Goal: Task Accomplishment & Management: Manage account settings

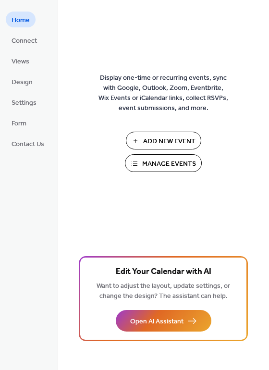
click at [161, 167] on span "Manage Events" at bounding box center [169, 164] width 54 height 10
click at [153, 165] on span "Manage Events" at bounding box center [169, 164] width 54 height 10
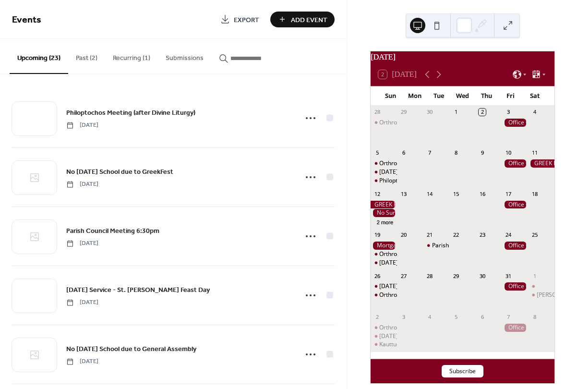
click at [84, 54] on button "Past (2)" at bounding box center [86, 56] width 37 height 34
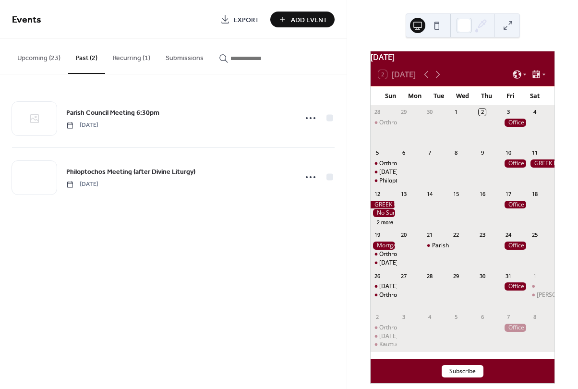
click at [125, 55] on button "Recurring (1)" at bounding box center [131, 56] width 53 height 34
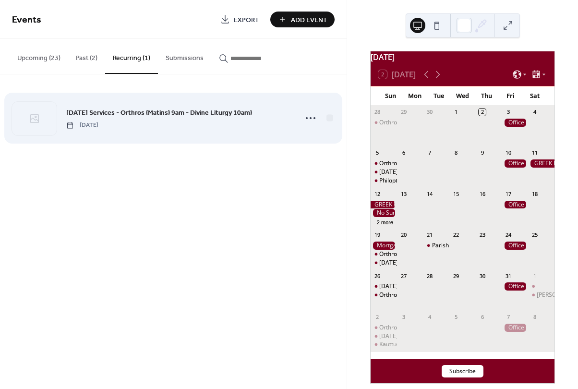
click at [153, 119] on div "Sunday Services - Orthros (Matins) 9am - Divine Liturgy 10am) Sunday, October 5…" at bounding box center [178, 118] width 225 height 22
click at [310, 119] on icon at bounding box center [310, 117] width 15 height 15
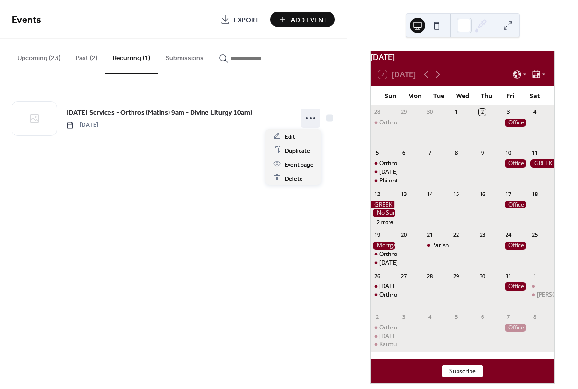
click at [568, 218] on div "October 2025 2 Today Sun Mon Tue Wed Thu Fri Sat 28 Orthros at 9am, Divine Litu…" at bounding box center [462, 194] width 231 height 389
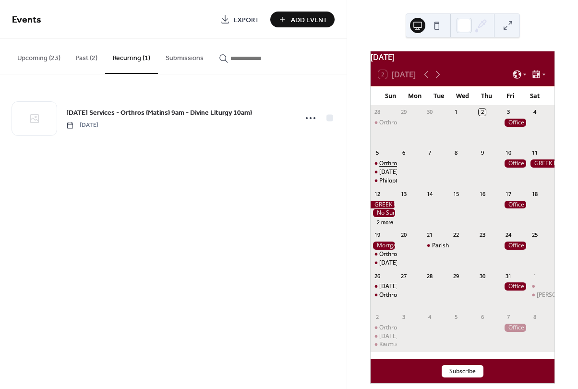
click at [394, 168] on div "Orthros at 9am, Divine Liturgy at 10 am" at bounding box center [431, 163] width 105 height 8
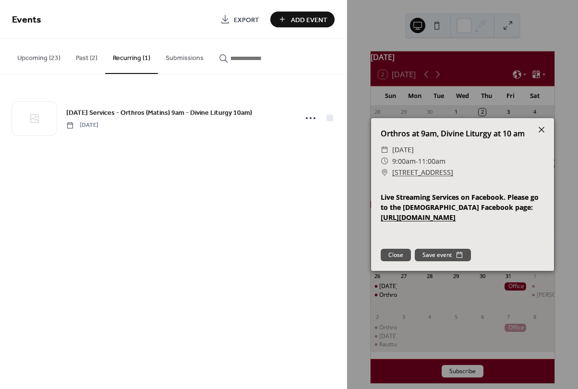
click at [545, 129] on icon at bounding box center [542, 130] width 12 height 12
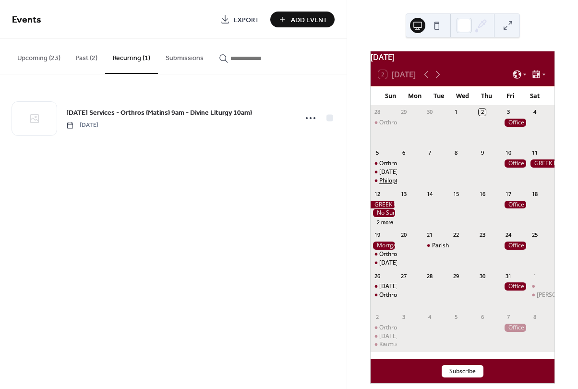
click at [392, 181] on div "Philoptochos Meeting (after Divine Liturgy)" at bounding box center [436, 181] width 114 height 8
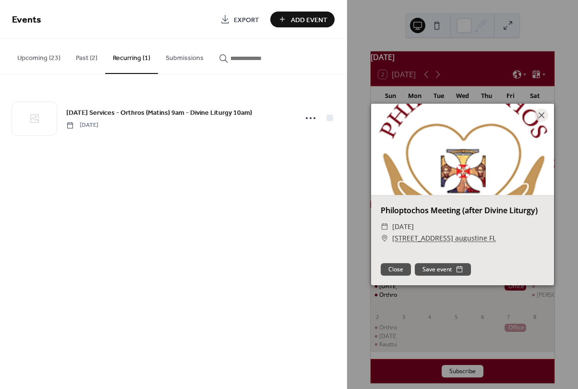
click at [399, 267] on button "Close" at bounding box center [396, 269] width 30 height 12
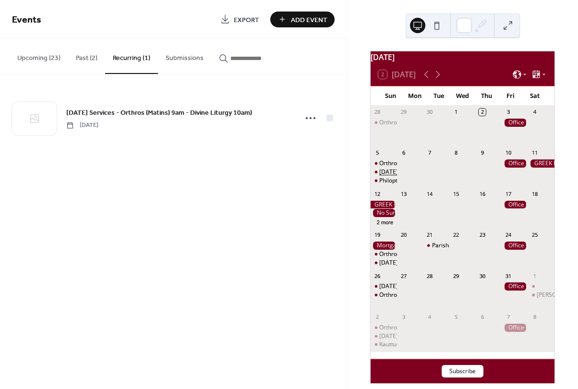
click at [391, 176] on div "Sunday Services - Orthros (Matins) 9am - Divine Liturgy 10am)" at bounding box center [461, 172] width 165 height 8
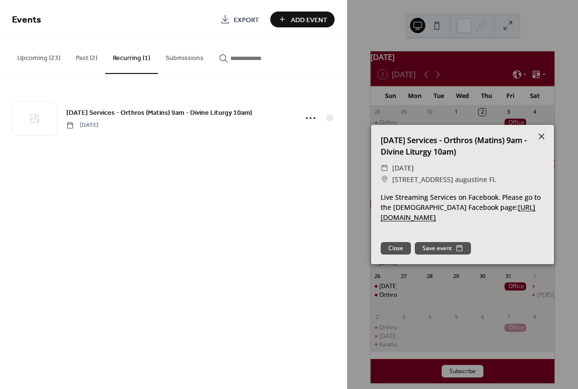
click at [541, 134] on icon at bounding box center [542, 137] width 12 height 12
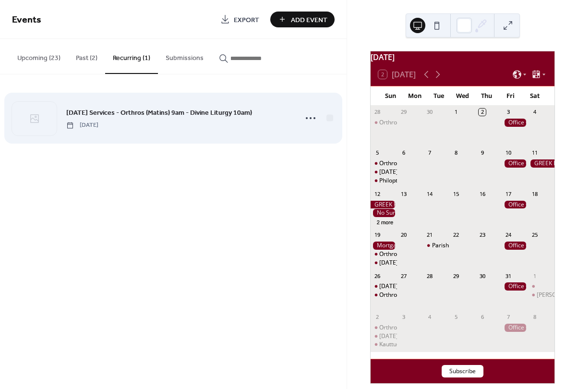
click at [98, 121] on span "[DATE]" at bounding box center [82, 125] width 32 height 9
click at [313, 118] on icon at bounding box center [310, 117] width 15 height 15
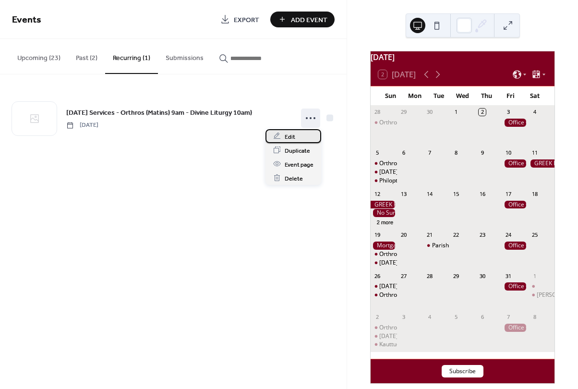
click at [288, 134] on span "Edit" at bounding box center [290, 137] width 11 height 10
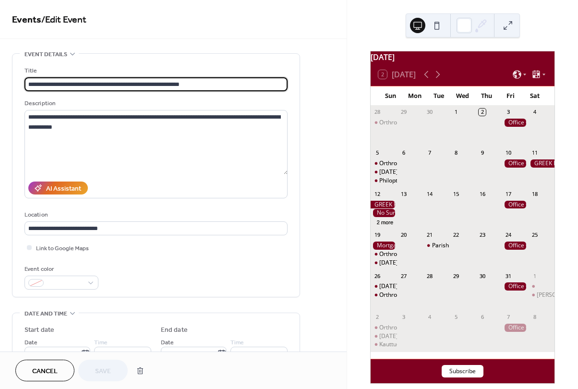
click at [194, 82] on input "**********" at bounding box center [155, 84] width 263 height 14
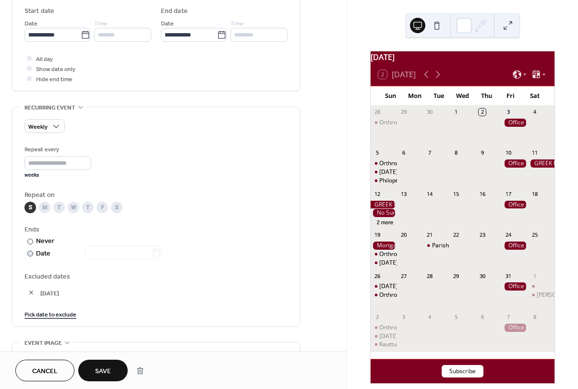
scroll to position [384, 0]
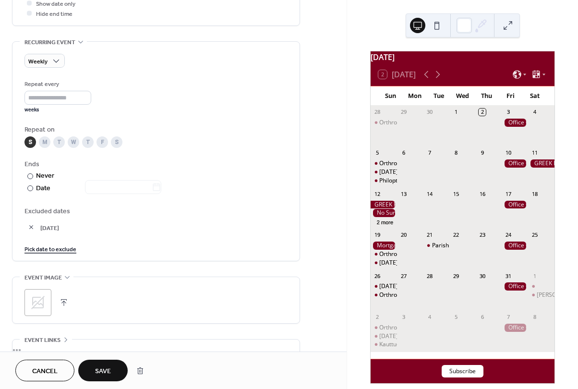
type input "**********"
click at [53, 247] on link "Pick date to exclude" at bounding box center [50, 248] width 52 height 10
click at [109, 249] on icon at bounding box center [107, 251] width 4 height 4
click at [97, 368] on span "Save" at bounding box center [103, 371] width 16 height 10
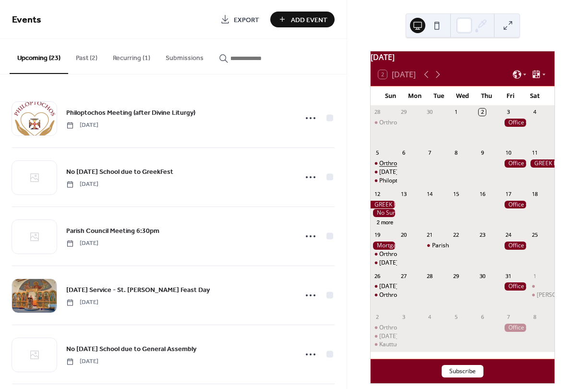
click at [394, 168] on div "Orthros at 9am, Divine Liturgy at 10 am" at bounding box center [431, 163] width 105 height 8
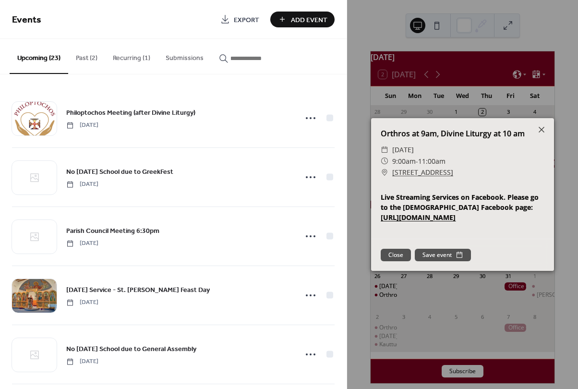
click at [86, 59] on button "Past (2)" at bounding box center [86, 56] width 37 height 34
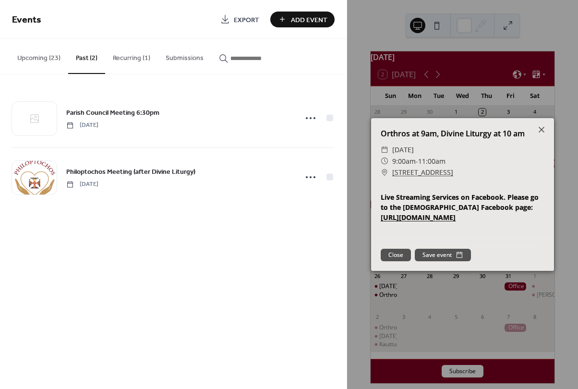
click at [124, 59] on button "Recurring (1)" at bounding box center [131, 56] width 53 height 34
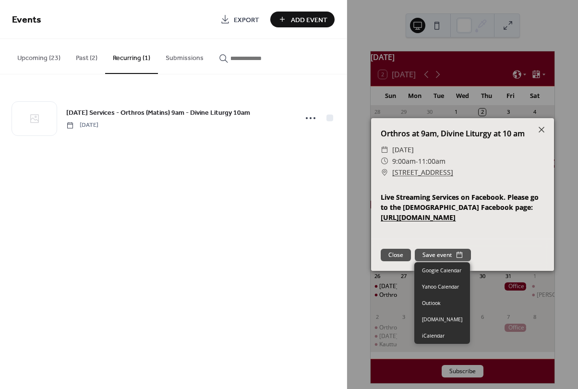
click at [441, 256] on button "Save event" at bounding box center [443, 255] width 56 height 12
click at [394, 255] on button "Close" at bounding box center [396, 255] width 30 height 12
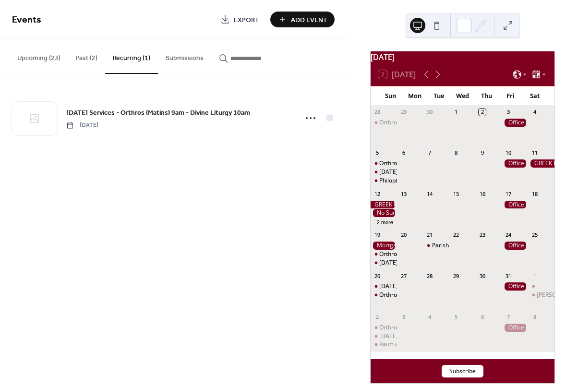
click at [52, 59] on button "Upcoming (23)" at bounding box center [39, 56] width 59 height 34
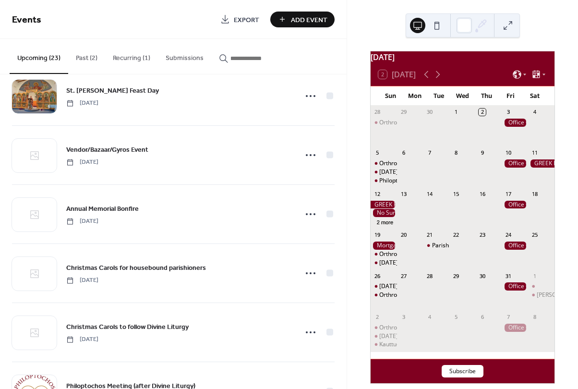
scroll to position [576, 0]
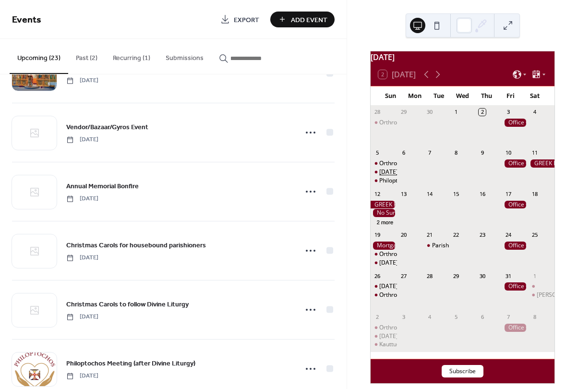
click at [392, 176] on div "Sunday Services - Orthros (Matins) 9am - Divine Liturgy 10am" at bounding box center [460, 172] width 163 height 8
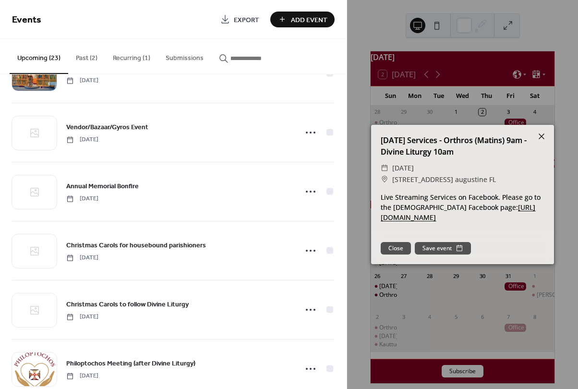
click at [542, 138] on icon at bounding box center [542, 137] width 12 height 12
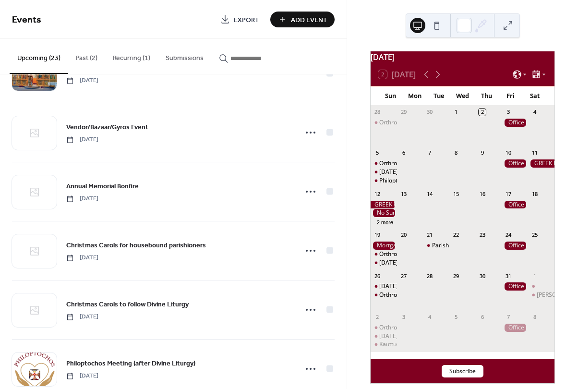
click at [136, 56] on button "Recurring (1)" at bounding box center [131, 56] width 53 height 34
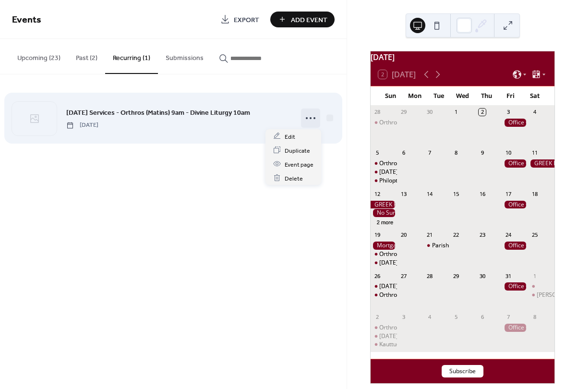
click at [307, 116] on icon at bounding box center [310, 117] width 15 height 15
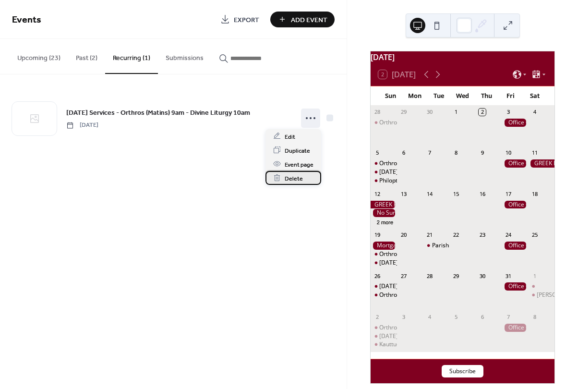
click at [294, 178] on span "Delete" at bounding box center [294, 178] width 18 height 10
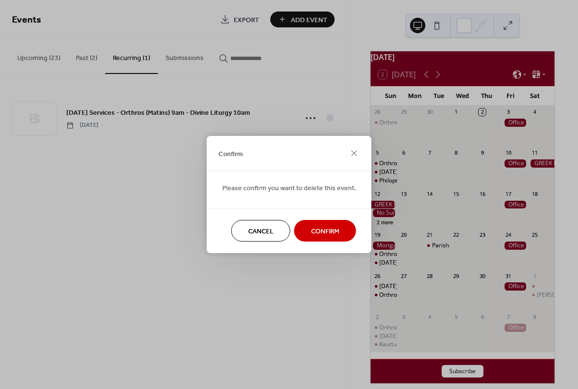
click at [321, 233] on span "Confirm" at bounding box center [325, 232] width 28 height 10
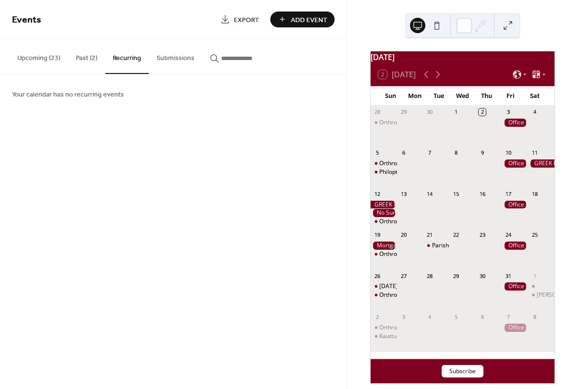
click at [36, 58] on button "Upcoming (23)" at bounding box center [39, 56] width 59 height 34
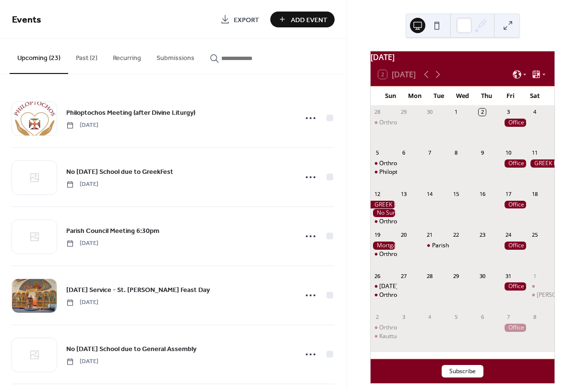
scroll to position [48, 0]
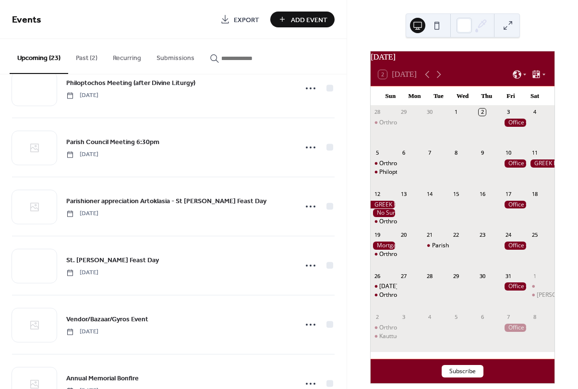
scroll to position [432, 0]
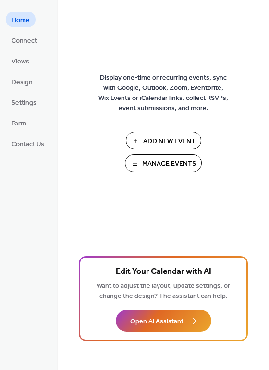
click at [166, 139] on span "Add New Event" at bounding box center [169, 141] width 52 height 10
click at [171, 165] on span "Manage Events" at bounding box center [169, 164] width 54 height 10
click at [155, 168] on span "Manage Events" at bounding box center [169, 164] width 54 height 10
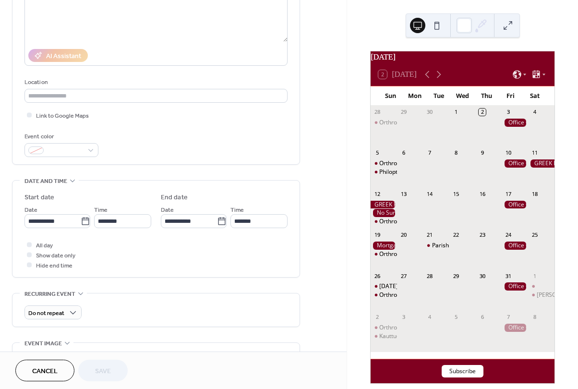
scroll to position [144, 0]
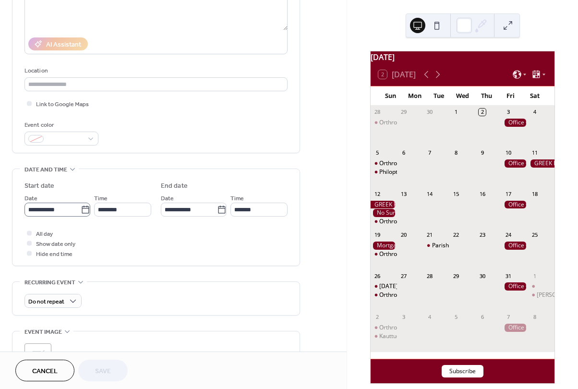
click at [82, 211] on icon at bounding box center [86, 210] width 10 height 10
click at [81, 211] on input "**********" at bounding box center [52, 210] width 56 height 14
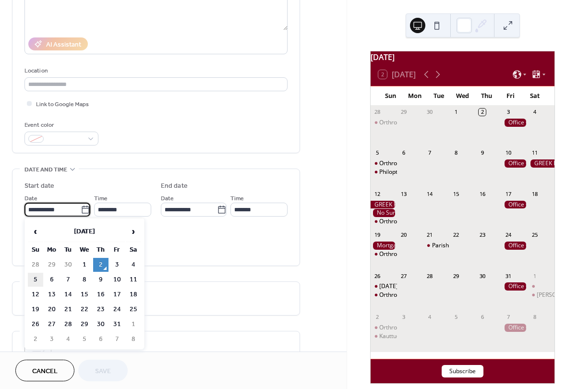
click at [35, 276] on td "5" at bounding box center [35, 280] width 15 height 14
type input "**********"
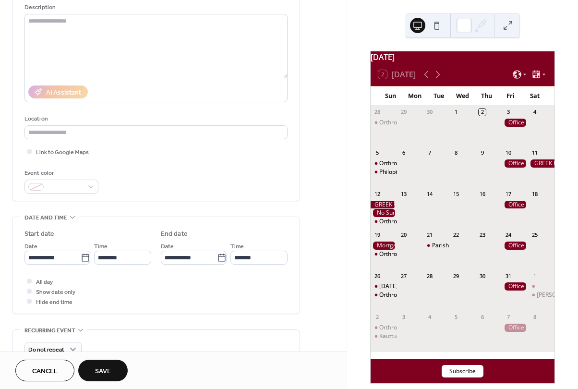
scroll to position [0, 0]
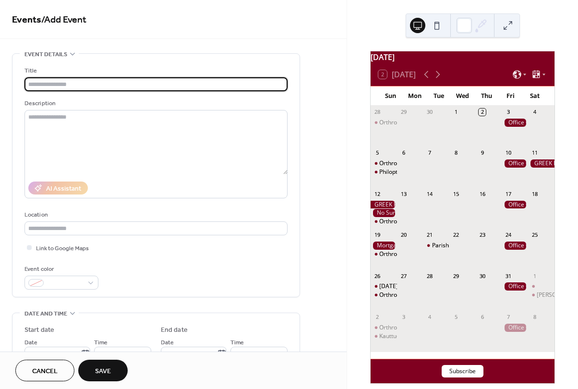
click at [76, 83] on input "text" at bounding box center [155, 84] width 263 height 14
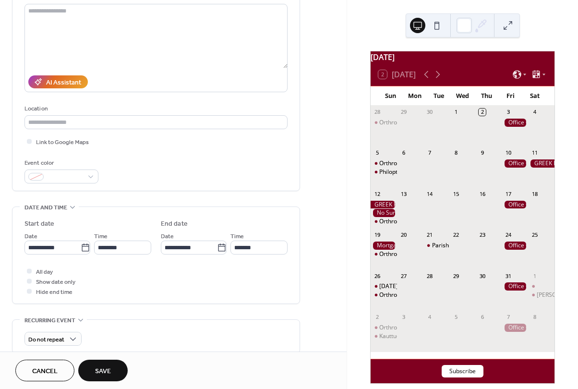
scroll to position [144, 0]
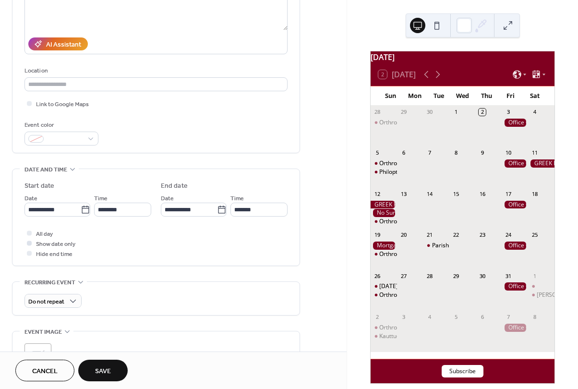
type input "**********"
click at [31, 244] on div at bounding box center [29, 243] width 10 height 10
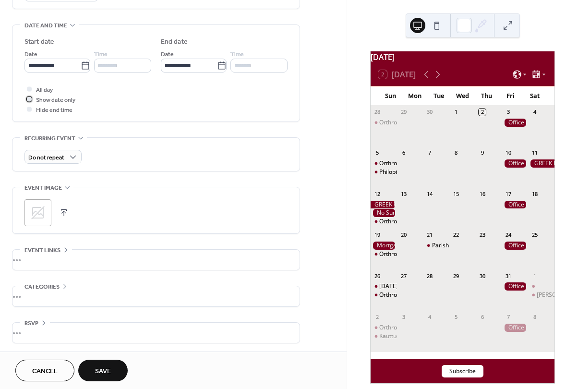
scroll to position [288, 0]
click at [99, 372] on span "Save" at bounding box center [103, 371] width 16 height 10
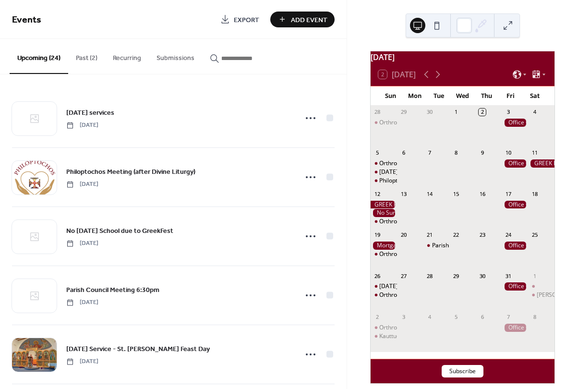
click at [250, 18] on span "Export" at bounding box center [246, 20] width 25 height 10
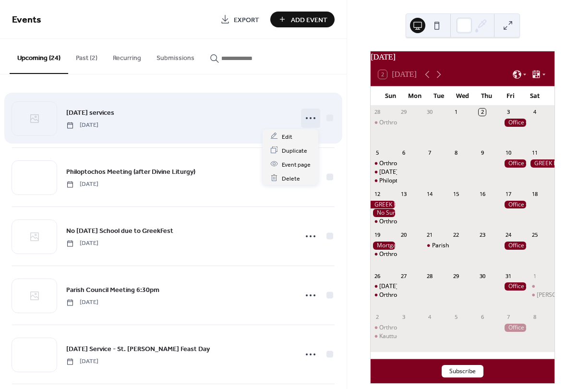
click at [310, 120] on icon at bounding box center [310, 117] width 15 height 15
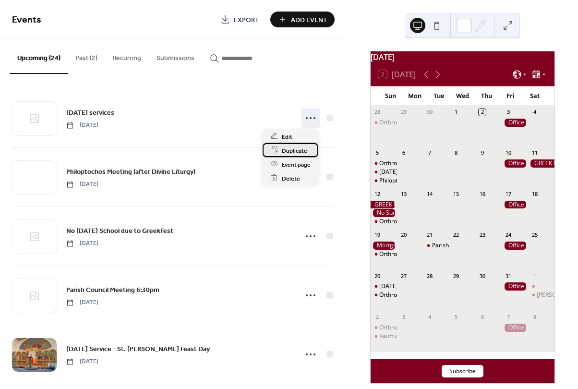
click at [297, 153] on span "Duplicate" at bounding box center [294, 150] width 25 height 10
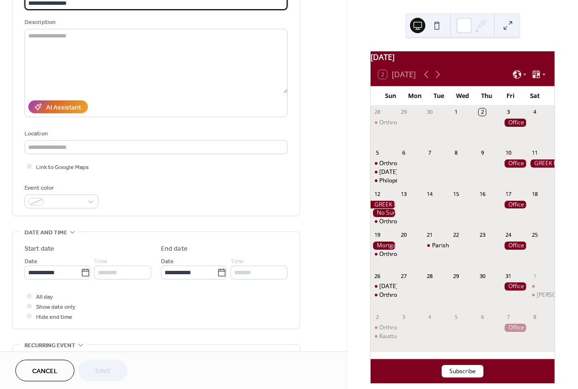
scroll to position [192, 0]
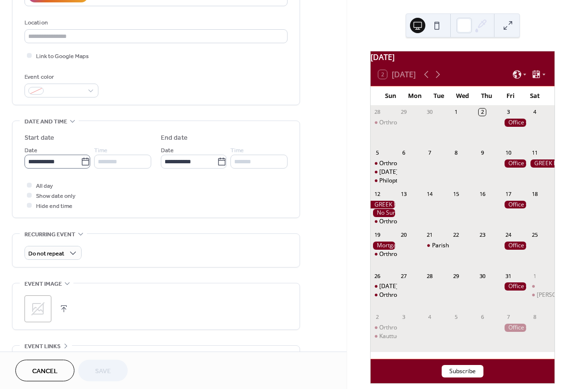
click at [82, 161] on icon at bounding box center [86, 162] width 10 height 10
click at [81, 161] on input "**********" at bounding box center [52, 162] width 56 height 14
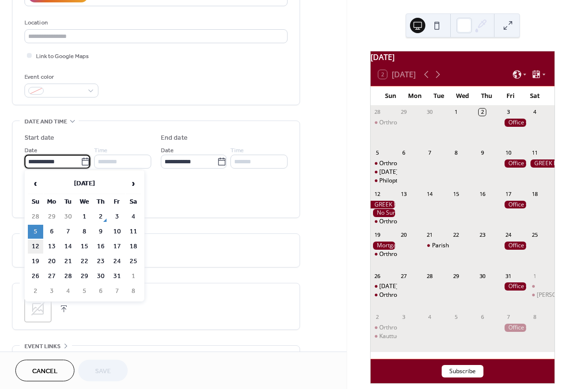
click at [32, 246] on td "12" at bounding box center [35, 247] width 15 height 14
type input "**********"
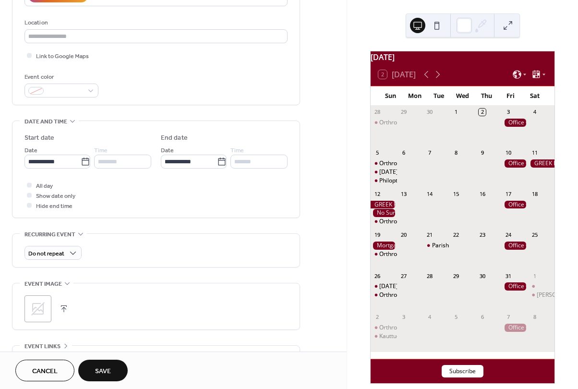
click at [103, 369] on span "Save" at bounding box center [103, 371] width 16 height 10
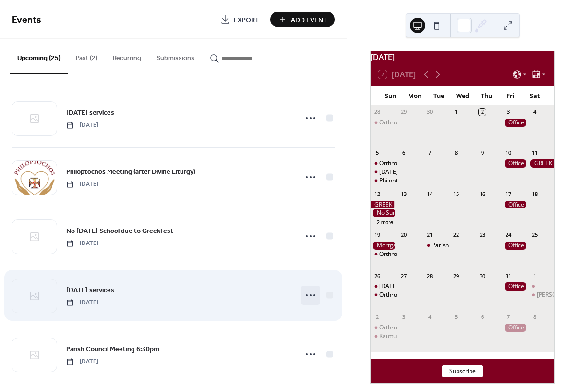
click at [310, 294] on circle at bounding box center [311, 295] width 2 height 2
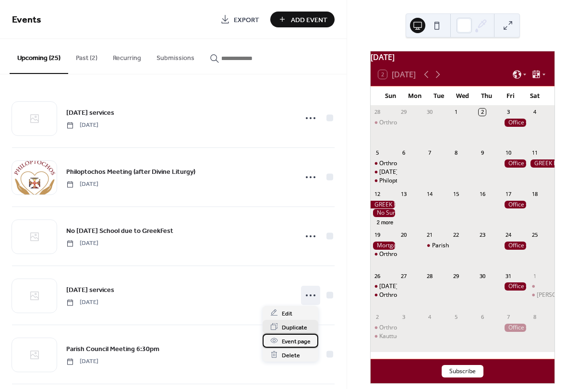
click at [290, 334] on div "Event page" at bounding box center [291, 341] width 56 height 14
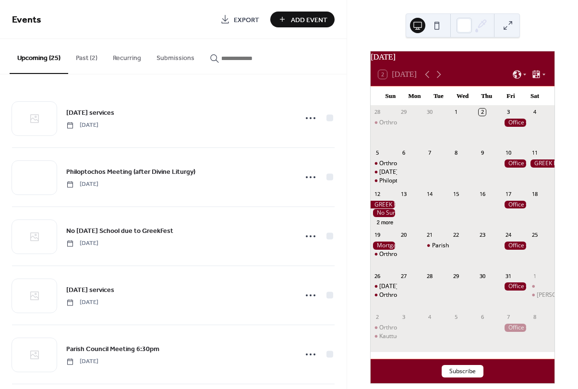
click at [250, 24] on span "Export" at bounding box center [246, 20] width 25 height 10
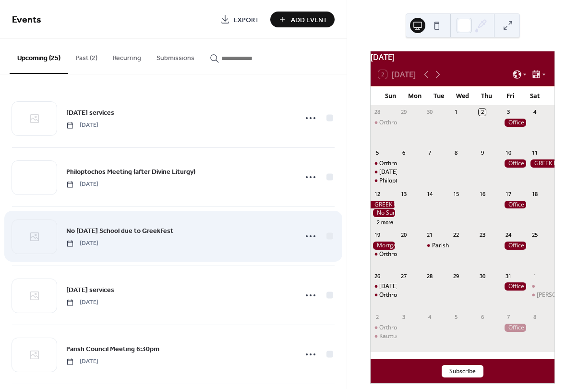
click at [270, 210] on div "No [DATE] School due to GreekFest [DATE]" at bounding box center [173, 236] width 323 height 59
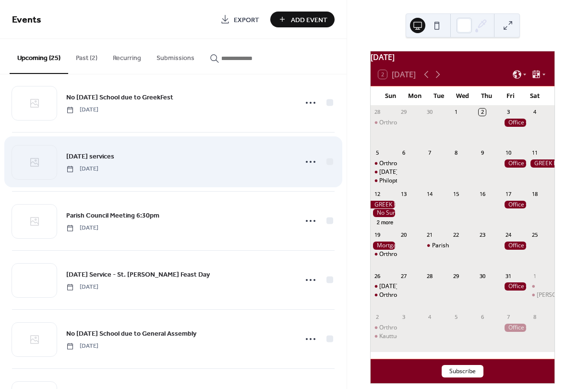
scroll to position [144, 0]
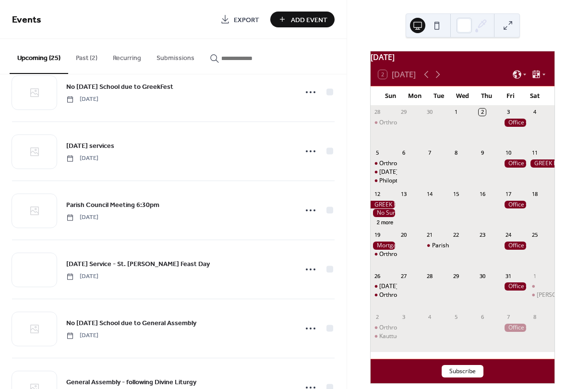
click at [374, 101] on div "Sun Mon Tue Wed Thu Fri Sat" at bounding box center [463, 95] width 184 height 19
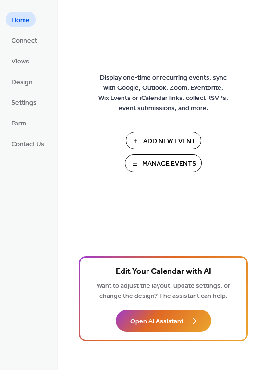
click at [154, 141] on span "Add New Event" at bounding box center [169, 141] width 52 height 10
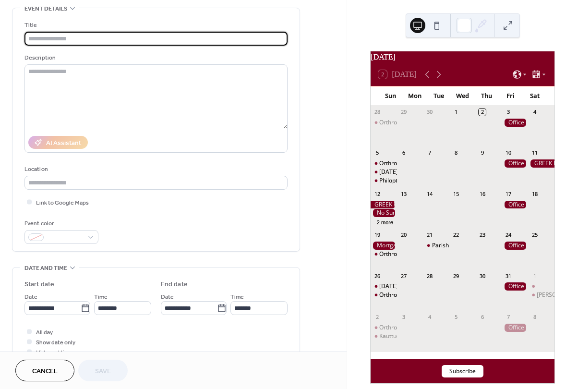
scroll to position [144, 0]
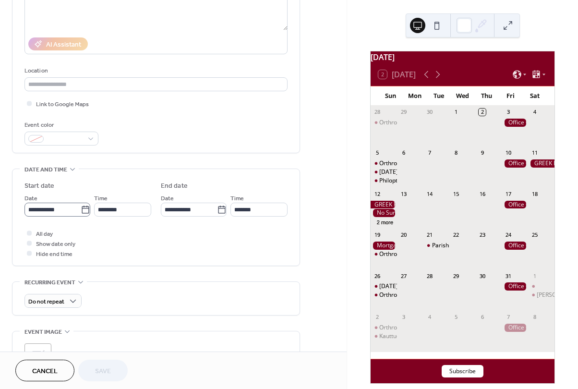
click at [82, 209] on icon at bounding box center [86, 210] width 10 height 10
click at [81, 209] on input "**********" at bounding box center [52, 210] width 56 height 14
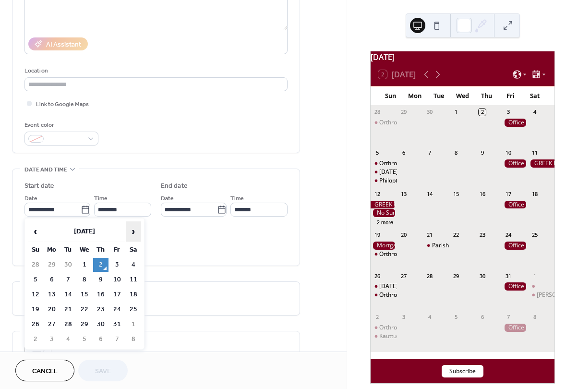
click at [135, 230] on span "›" at bounding box center [133, 231] width 14 height 19
click at [136, 230] on span "›" at bounding box center [133, 231] width 14 height 19
click at [133, 288] on td "14" at bounding box center [133, 295] width 15 height 14
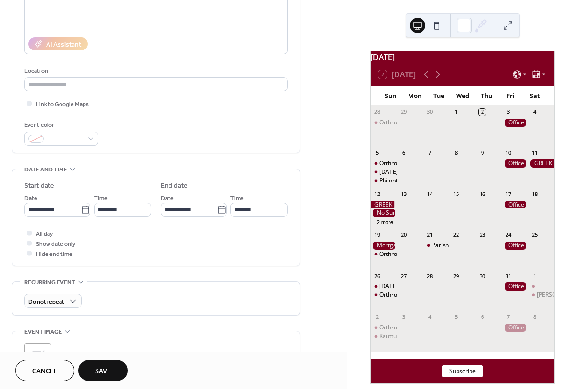
type input "**********"
click at [69, 82] on input "text" at bounding box center [155, 84] width 263 height 14
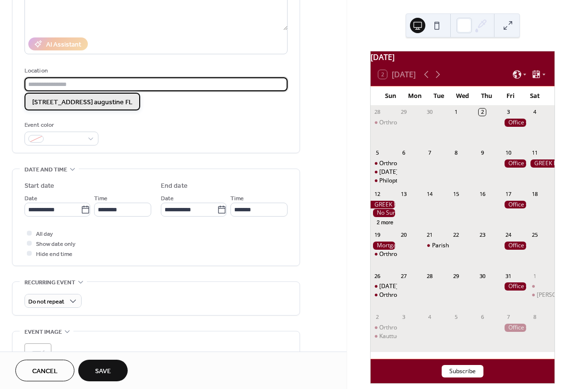
click at [61, 104] on span "2940 Cr 214 st. augustine FL" at bounding box center [82, 102] width 100 height 10
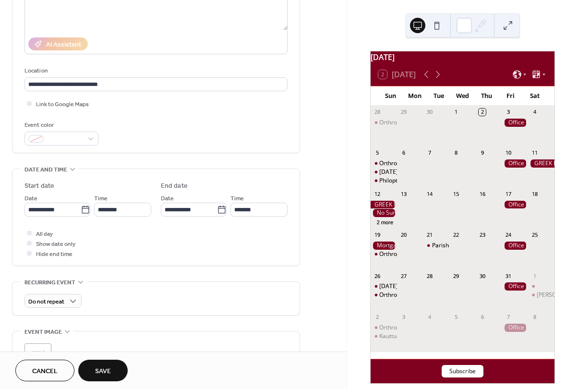
type input "**********"
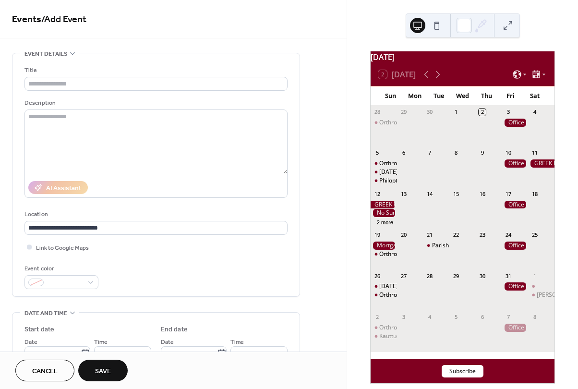
scroll to position [0, 0]
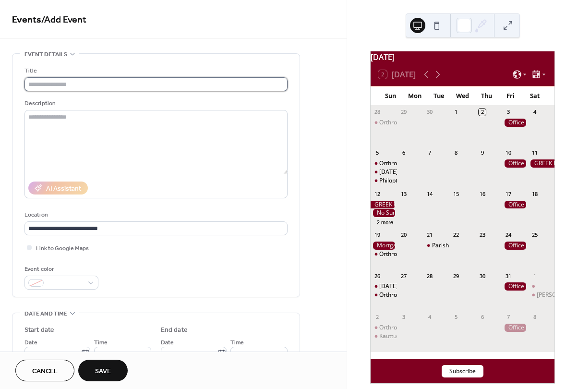
click at [61, 82] on input "text" at bounding box center [155, 84] width 263 height 14
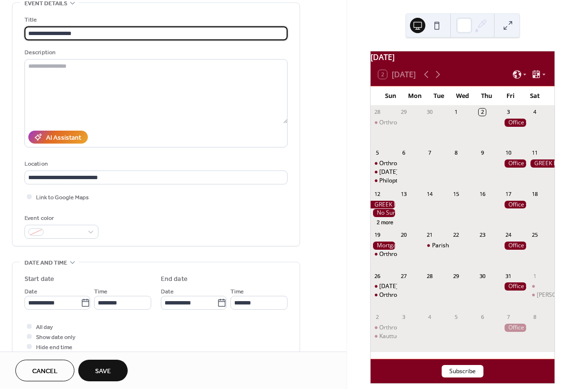
scroll to position [144, 0]
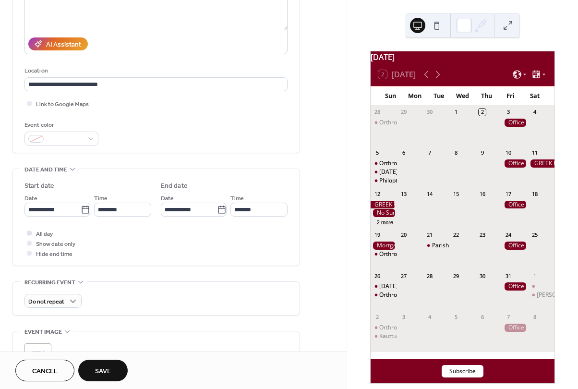
type input "**********"
click at [48, 231] on span "All day" at bounding box center [44, 234] width 17 height 10
click at [105, 373] on span "Save" at bounding box center [103, 371] width 16 height 10
